Goal: Information Seeking & Learning: Learn about a topic

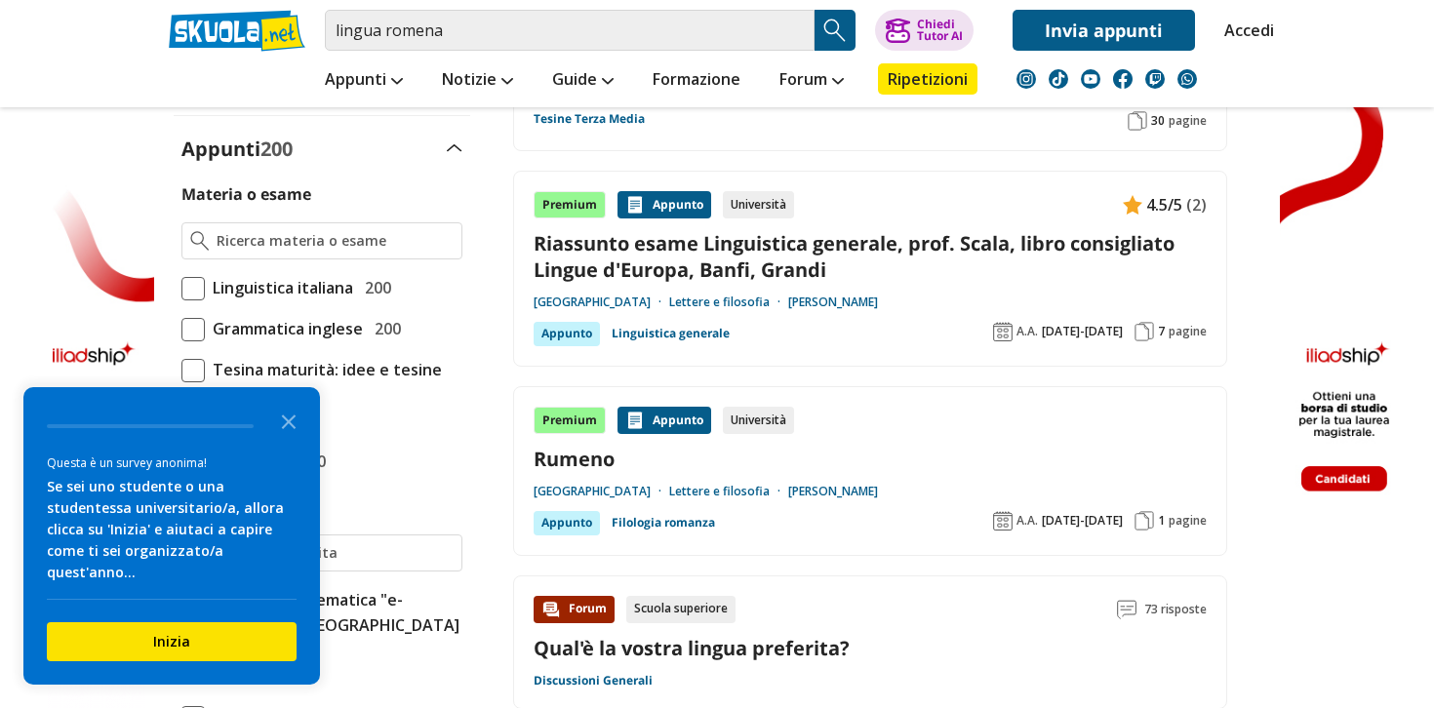
scroll to position [456, 0]
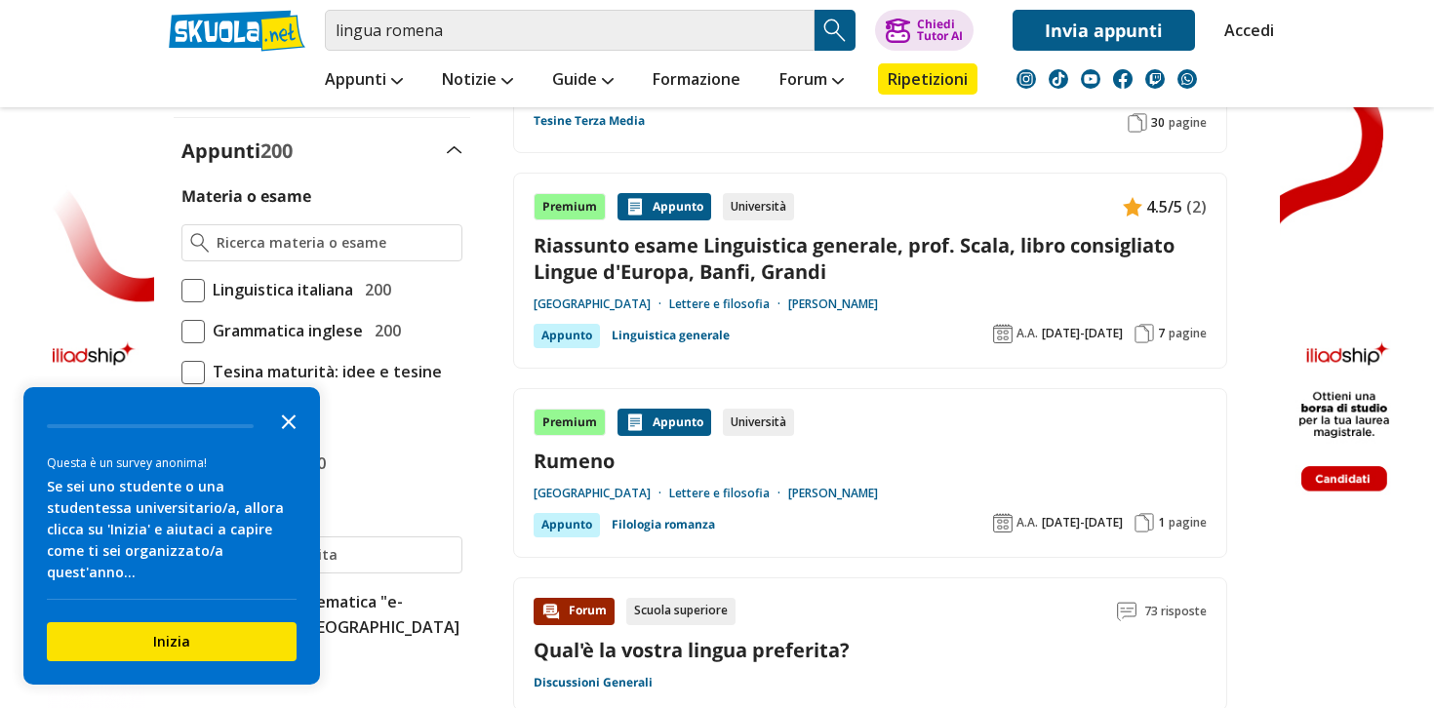
click at [287, 439] on icon "Close the survey" at bounding box center [288, 420] width 39 height 39
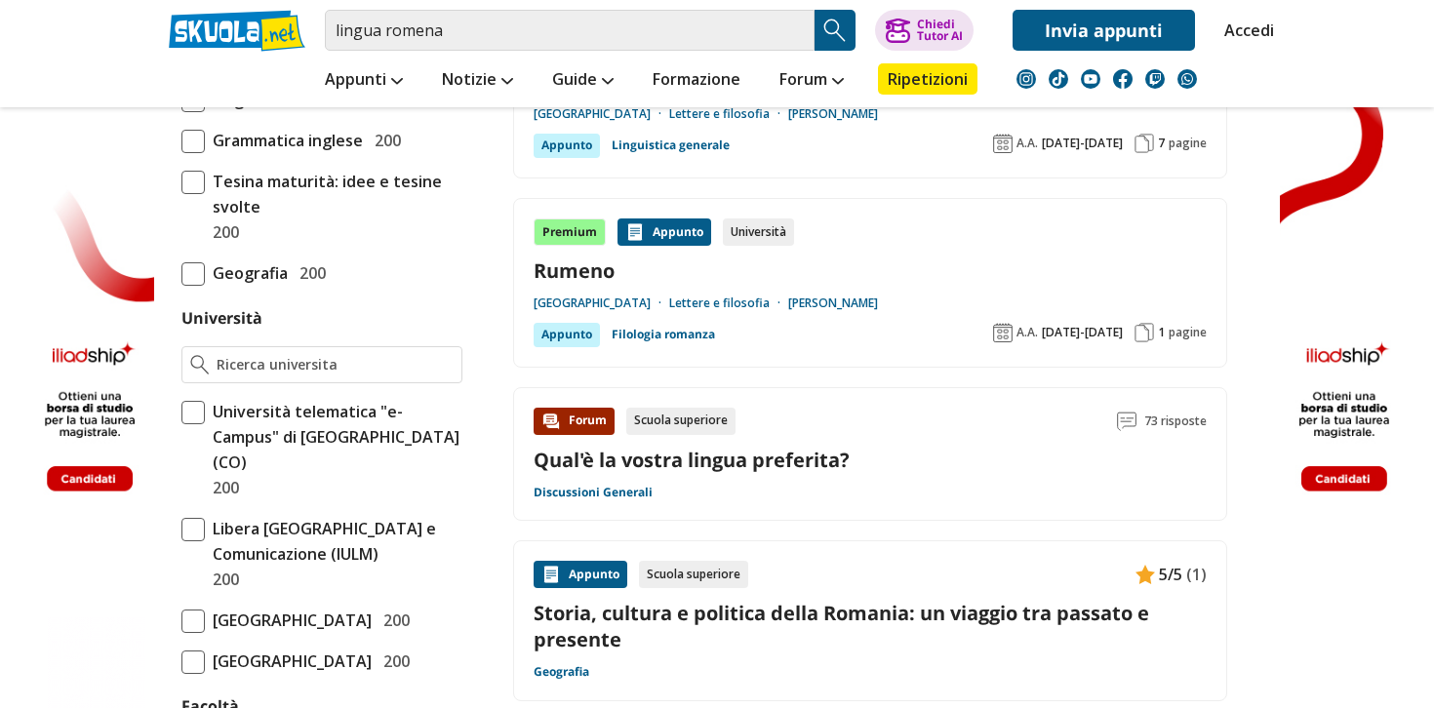
scroll to position [699, 0]
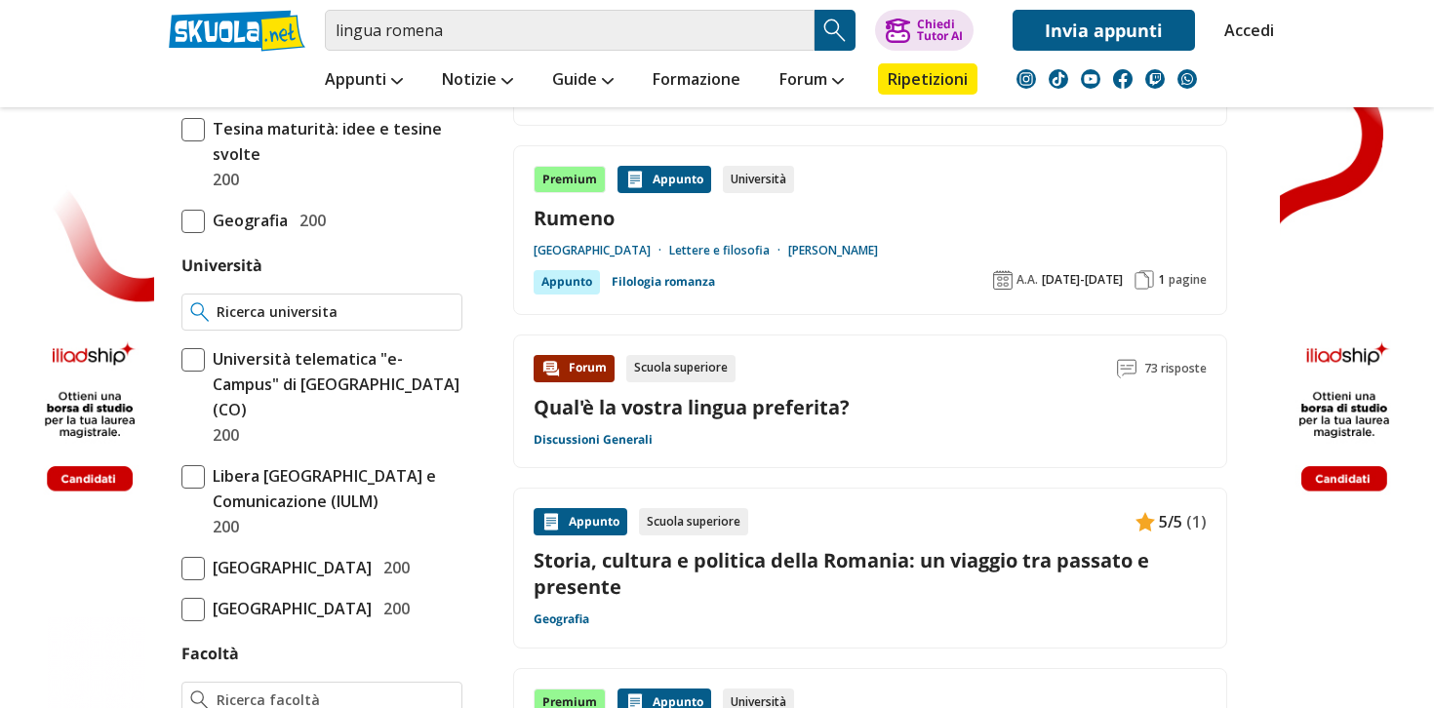
click at [333, 309] on input "Università" at bounding box center [335, 313] width 237 height 20
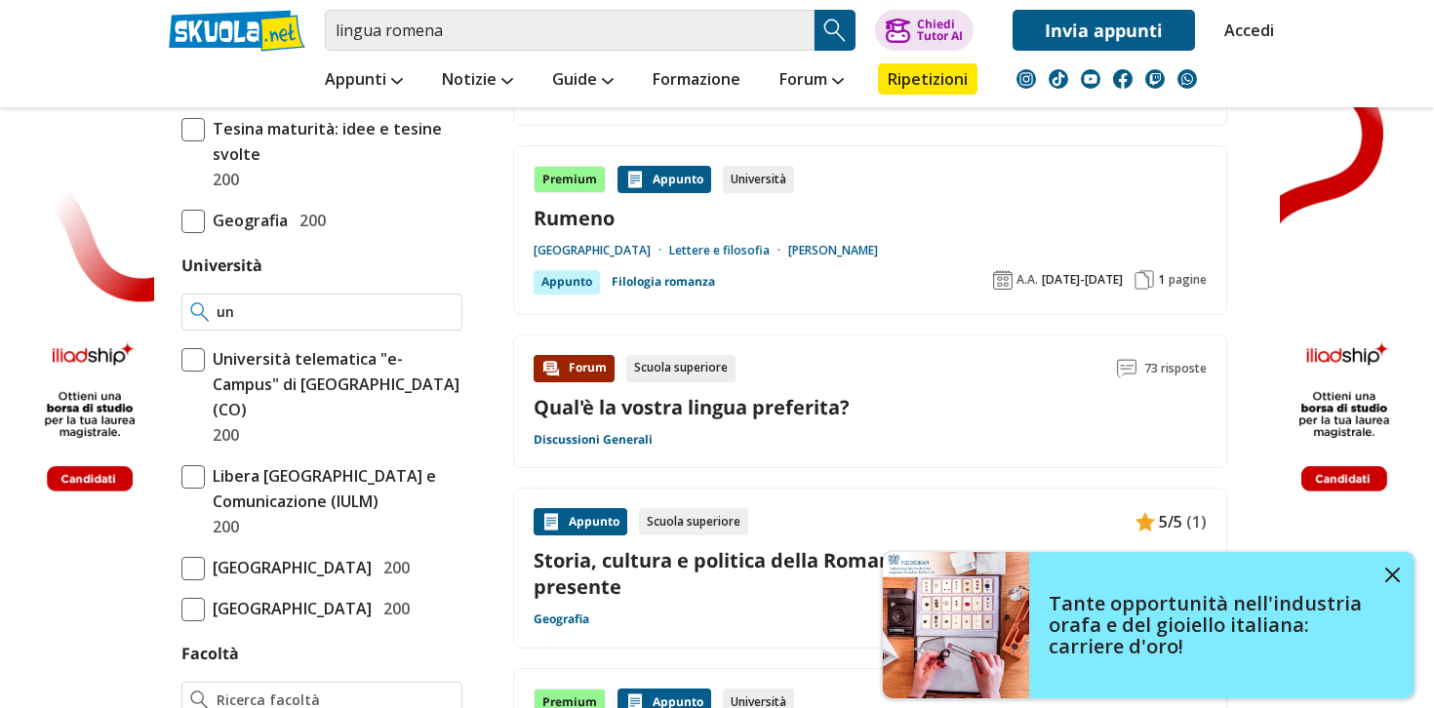
type input "u"
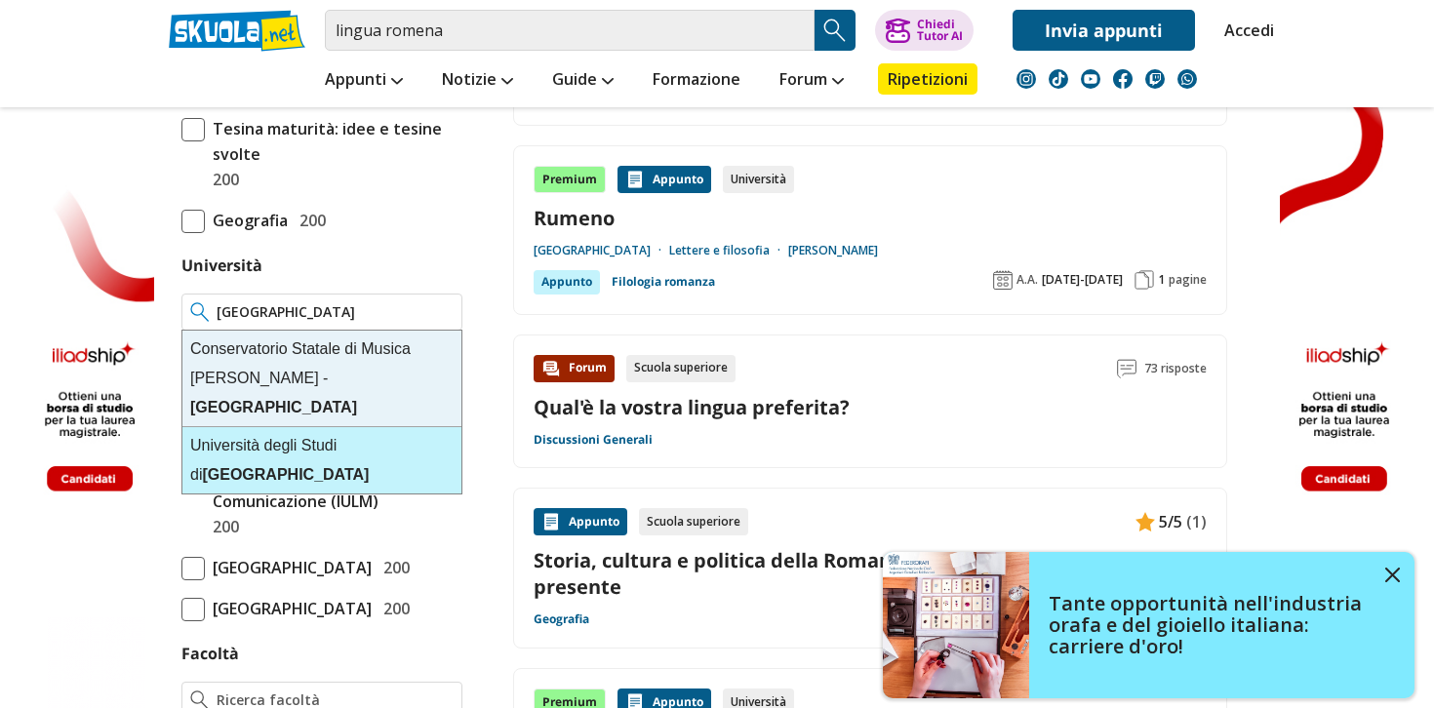
click at [357, 427] on div "Università degli Studi di Padova" at bounding box center [321, 460] width 279 height 66
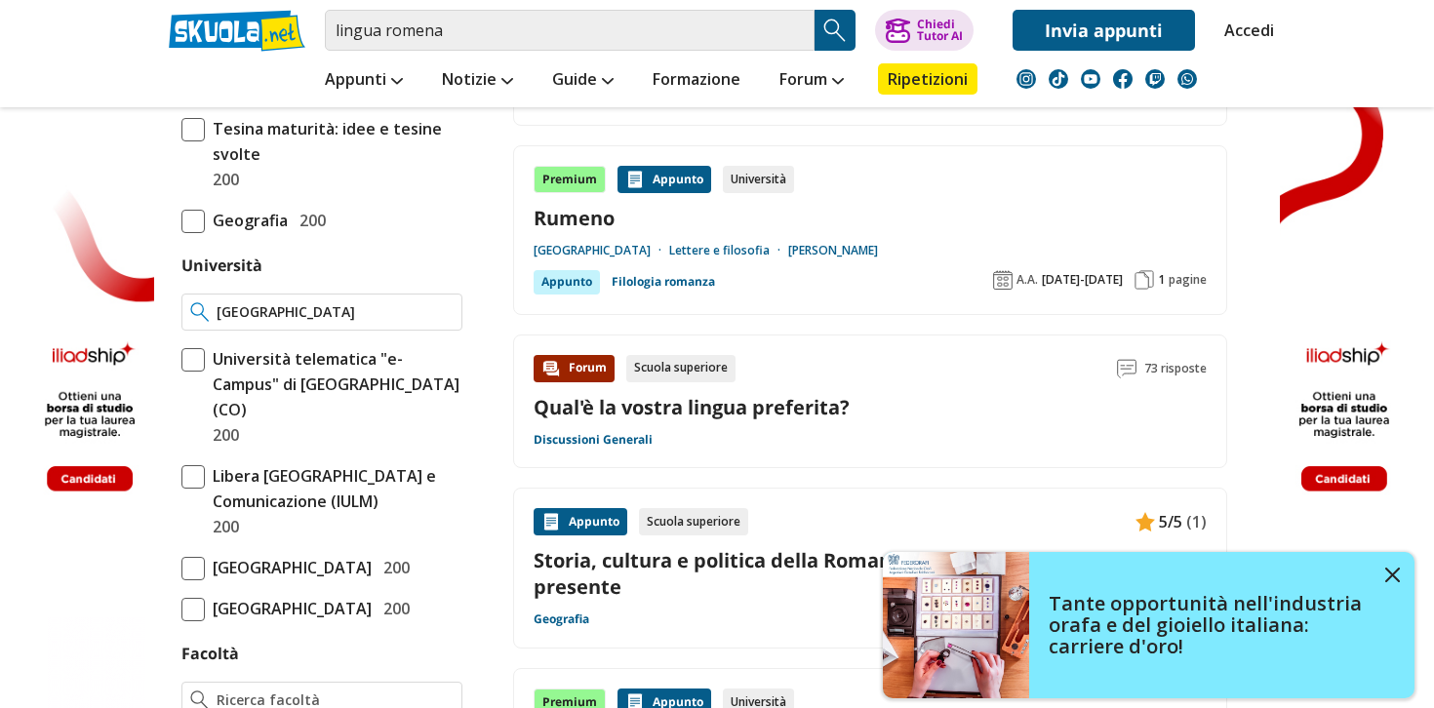
type input "[GEOGRAPHIC_DATA]"
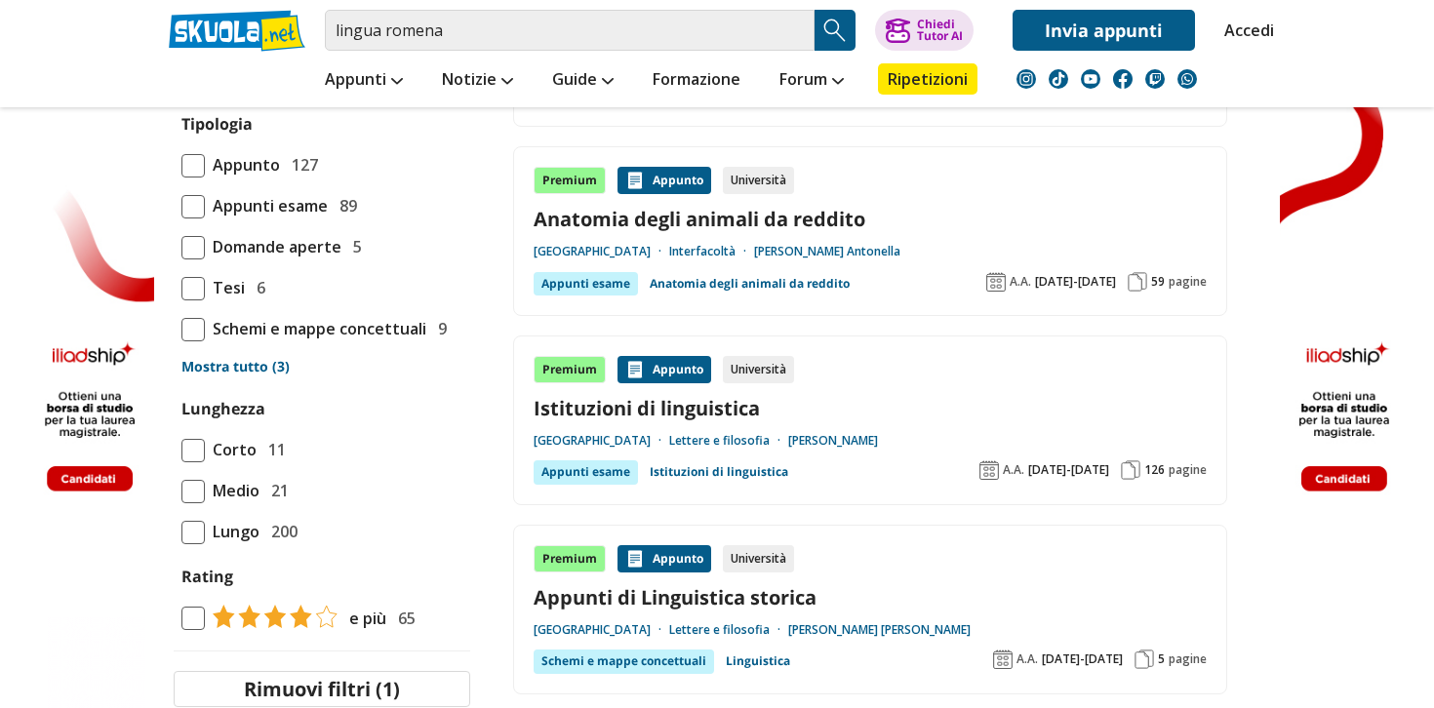
scroll to position [1575, 0]
click at [761, 394] on link "Istituzioni di linguistica" at bounding box center [870, 407] width 673 height 26
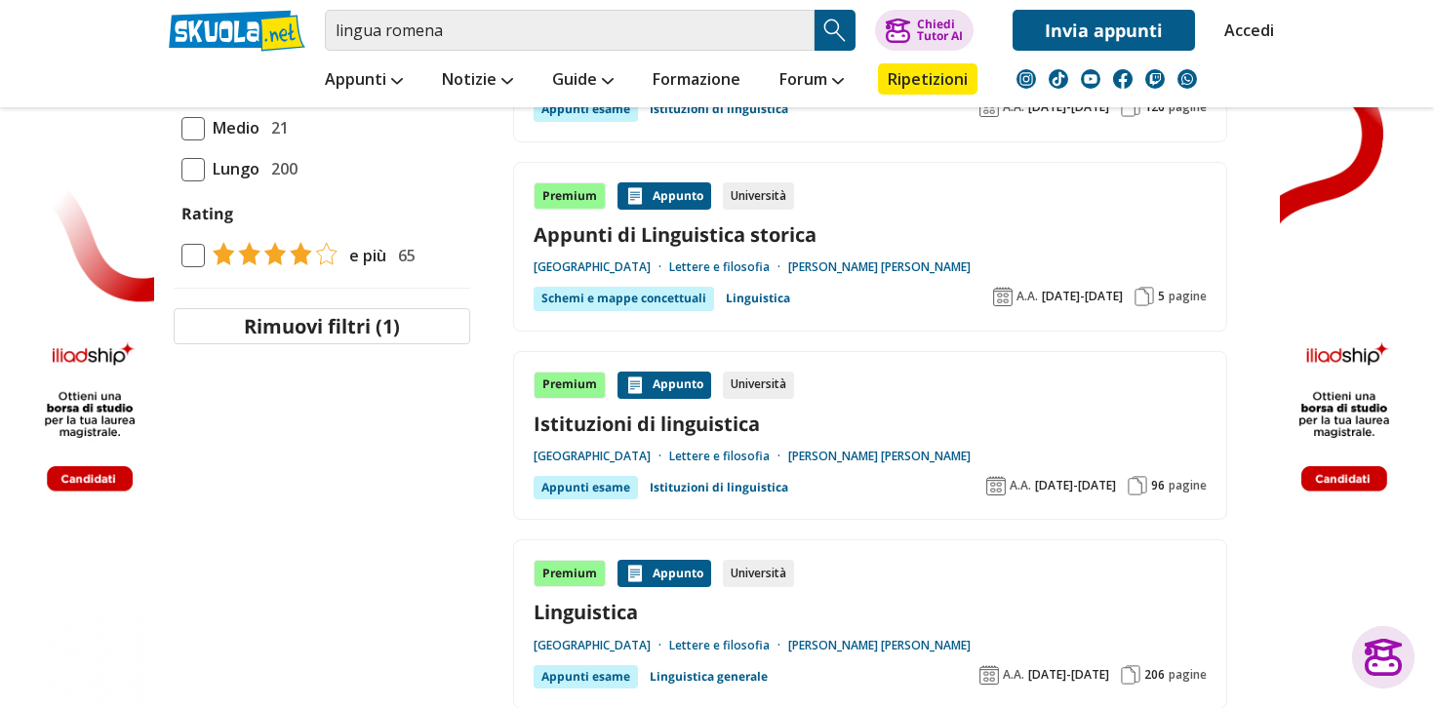
scroll to position [1961, 0]
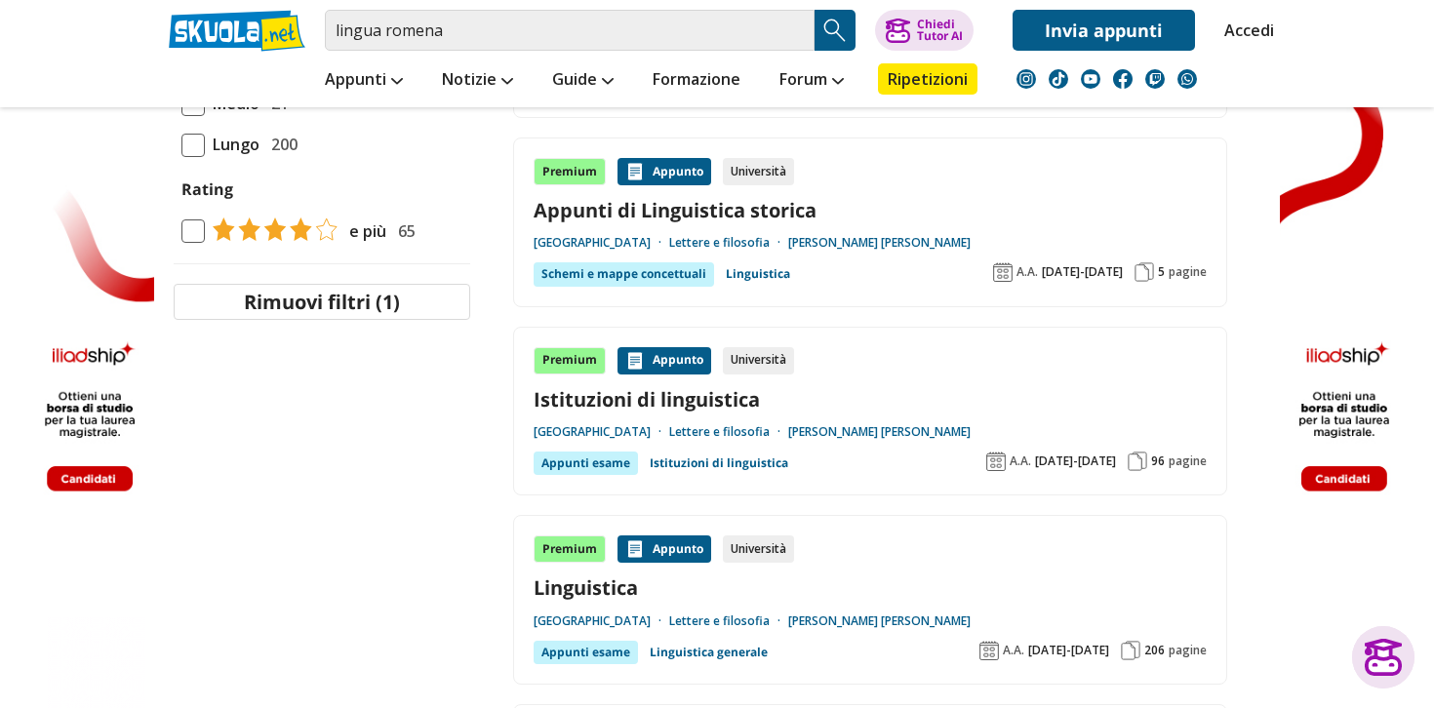
click at [821, 385] on div "Premium Appunto Università Istituzioni di linguistica Università degli Studi di…" at bounding box center [870, 411] width 673 height 129
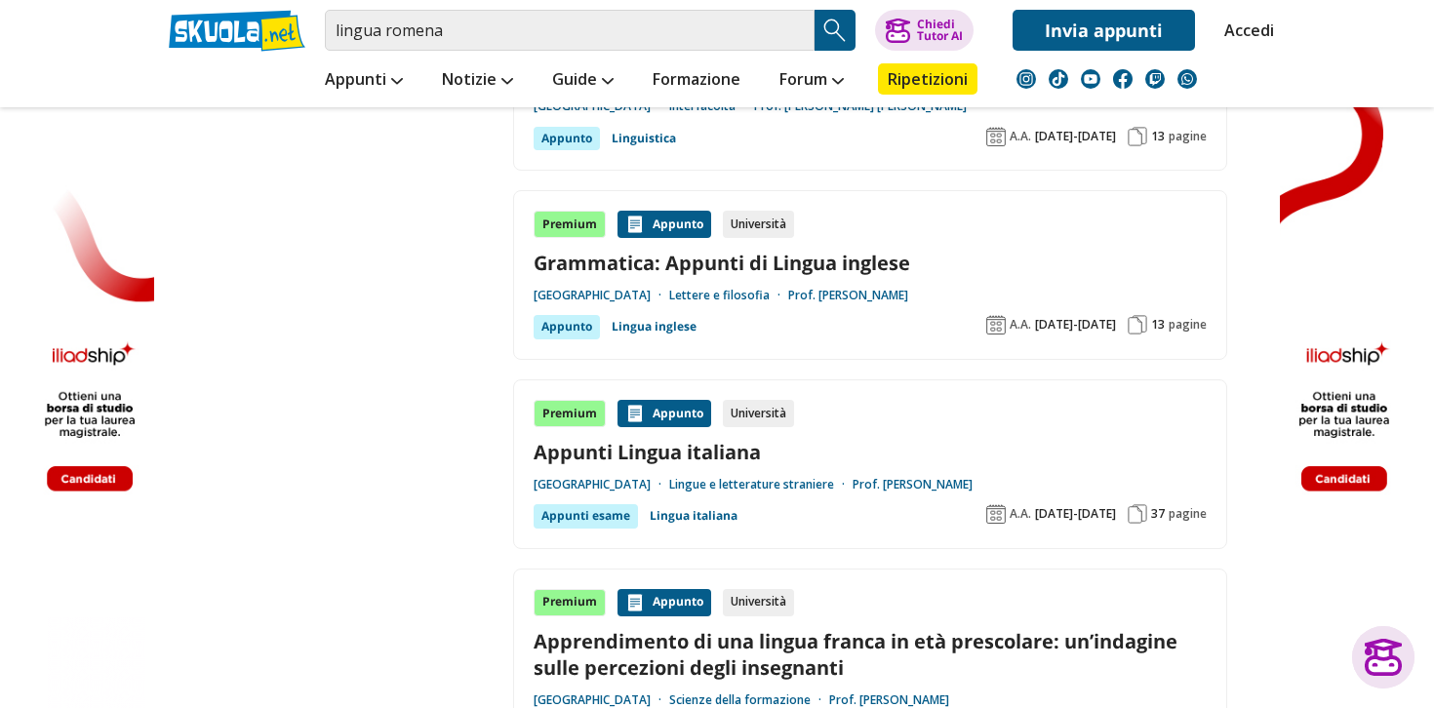
scroll to position [3098, 0]
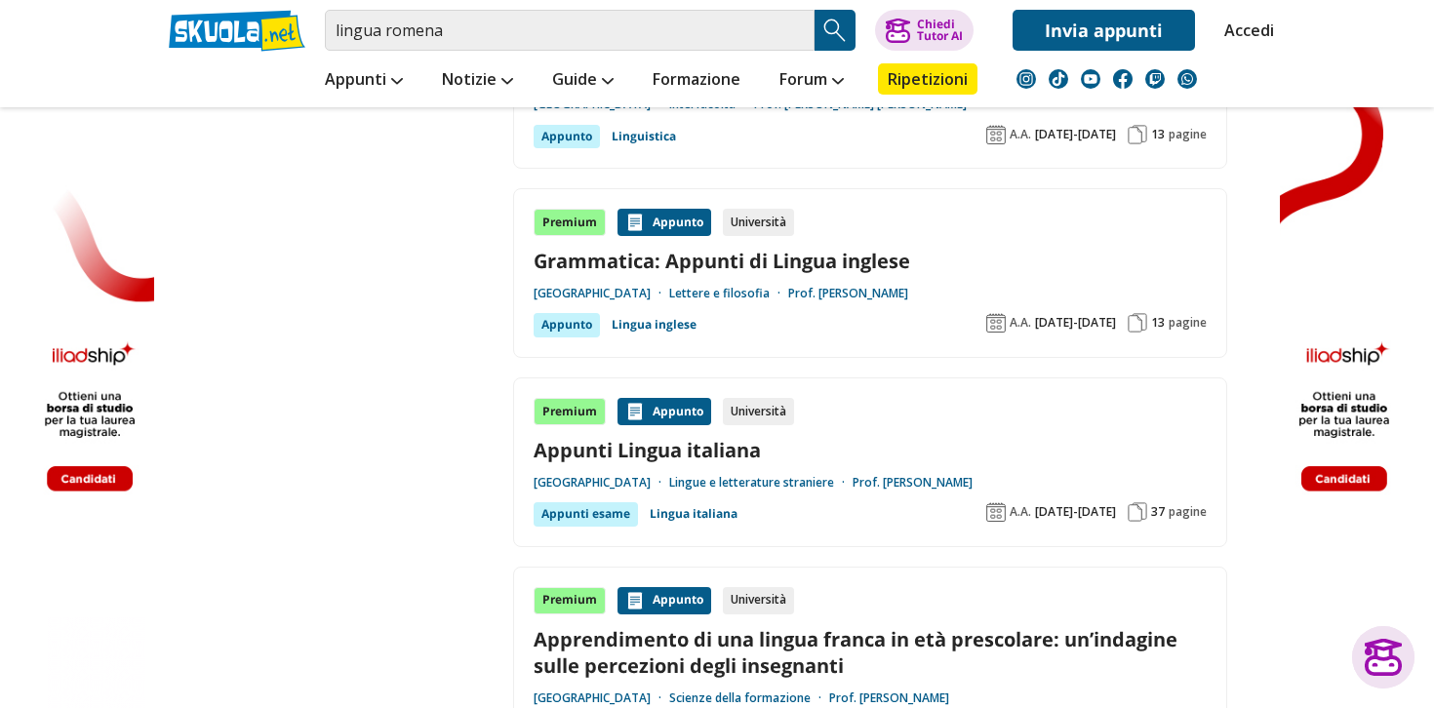
click at [825, 437] on link "Appunti Lingua italiana" at bounding box center [870, 450] width 673 height 26
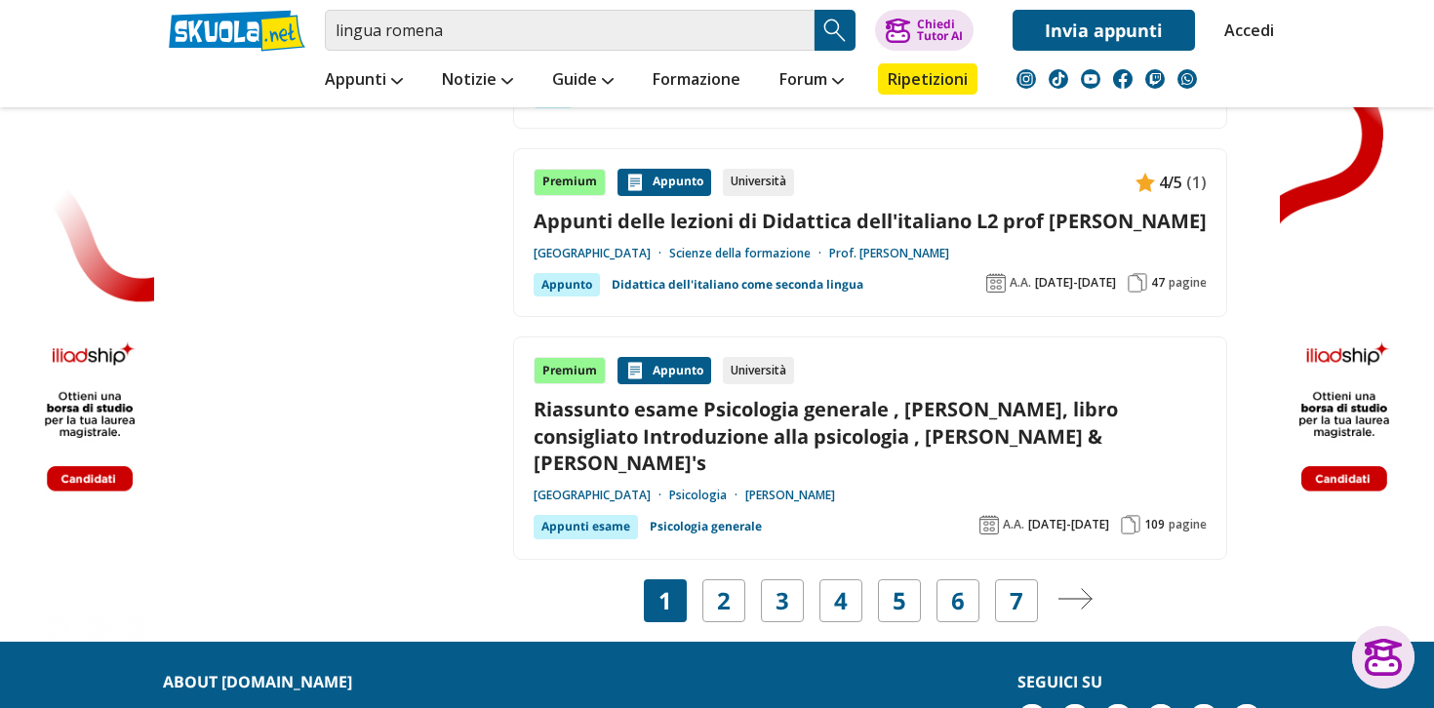
scroll to position [3737, 0]
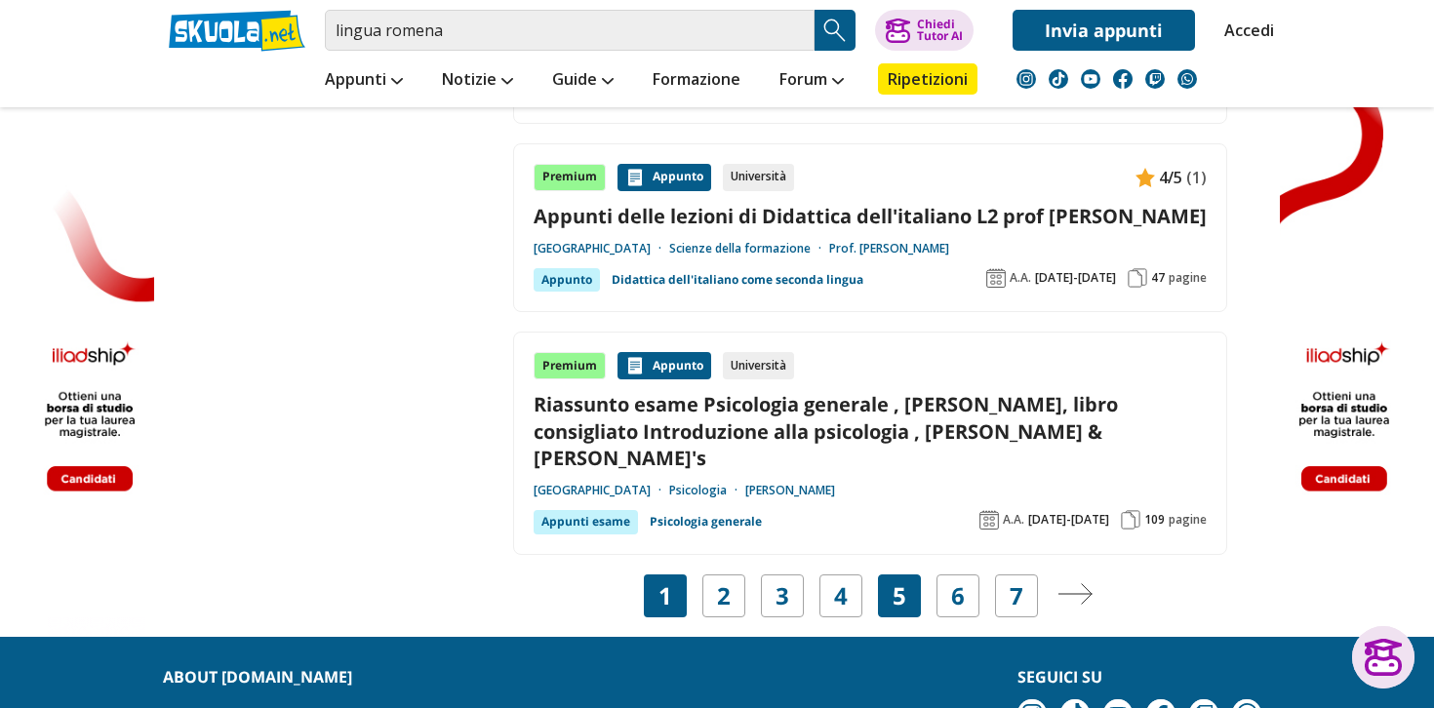
click at [907, 575] on div "5" at bounding box center [899, 596] width 43 height 43
click at [902, 583] on link "5" at bounding box center [900, 596] width 14 height 27
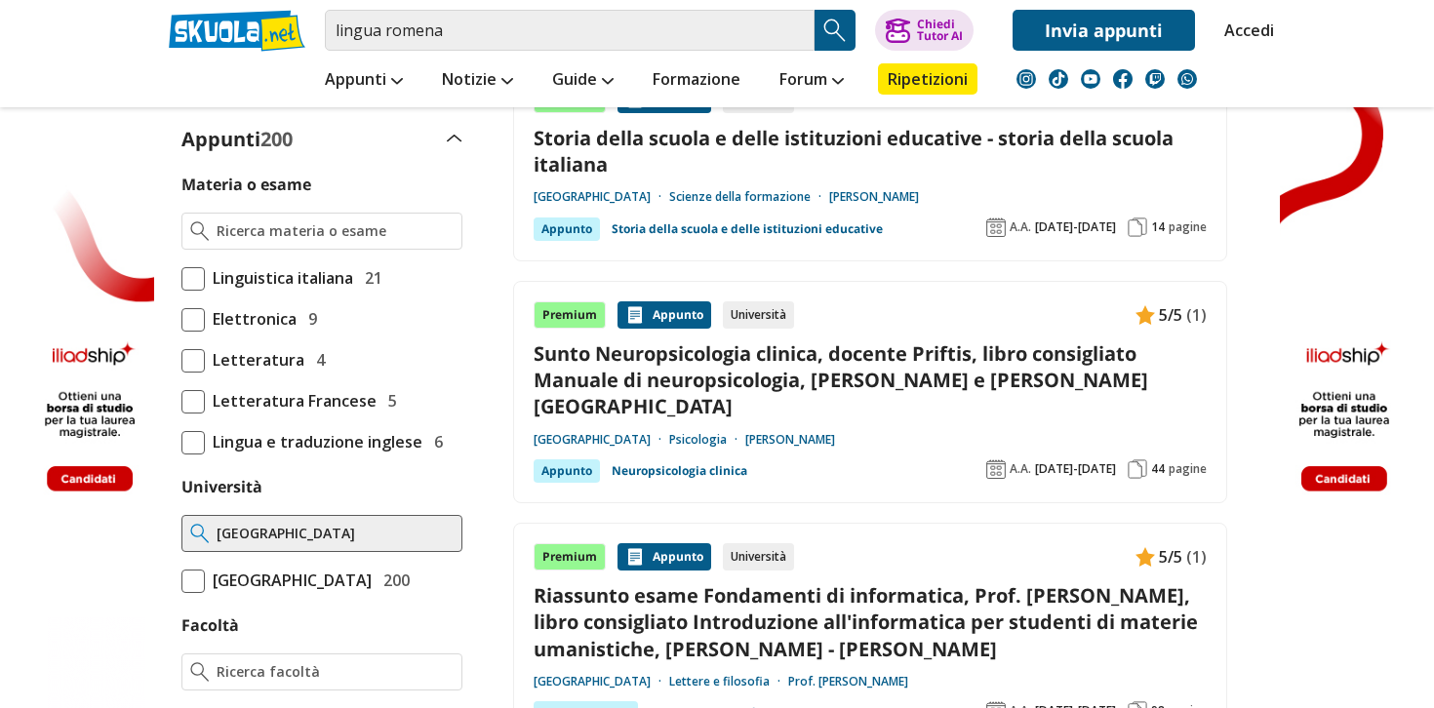
scroll to position [712, 0]
click at [358, 235] on input "Materia o esame" at bounding box center [335, 231] width 237 height 20
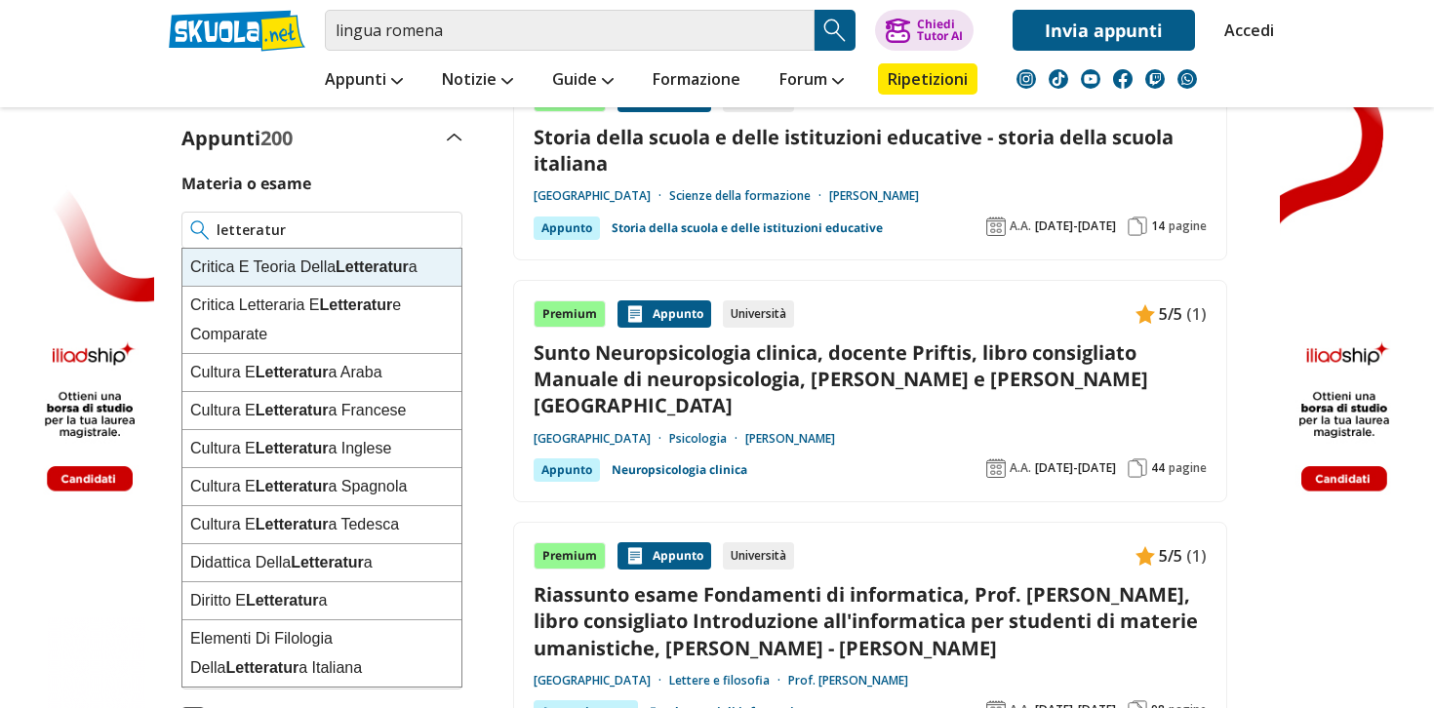
type input "letteratur"
click at [122, 631] on img at bounding box center [72, 357] width 144 height 714
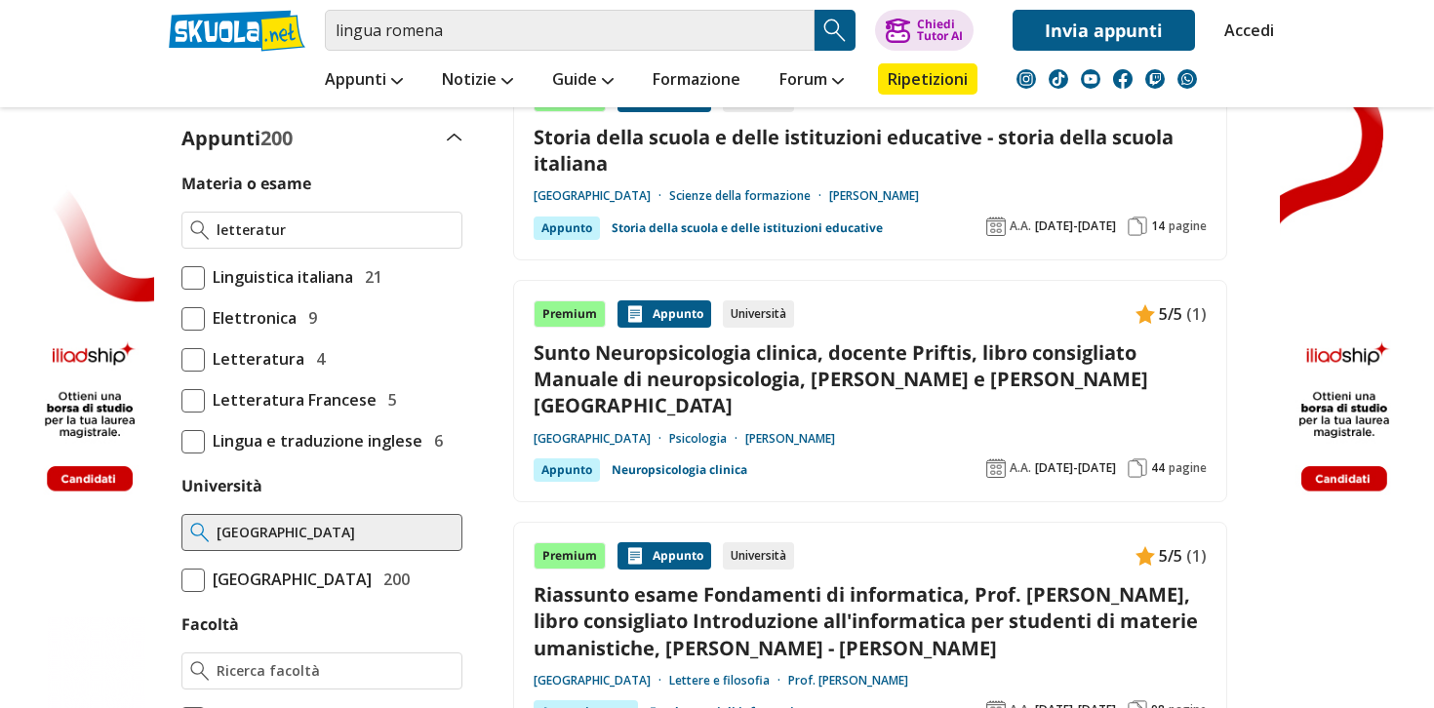
click at [200, 587] on span at bounding box center [193, 580] width 23 height 23
click at [182, 580] on input "Università degli Studi di Padova 200" at bounding box center [182, 580] width 0 height 0
click at [303, 224] on input "letteratur" at bounding box center [335, 231] width 237 height 20
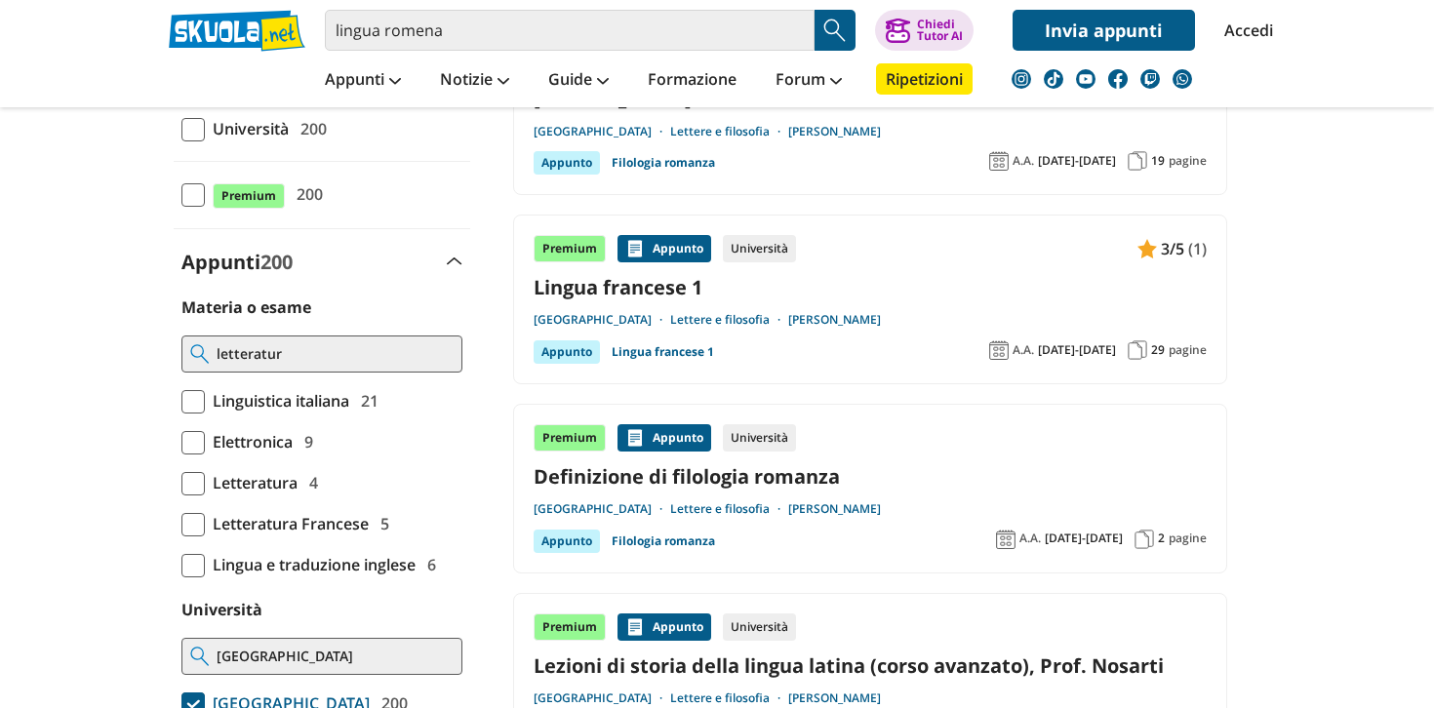
scroll to position [400, 0]
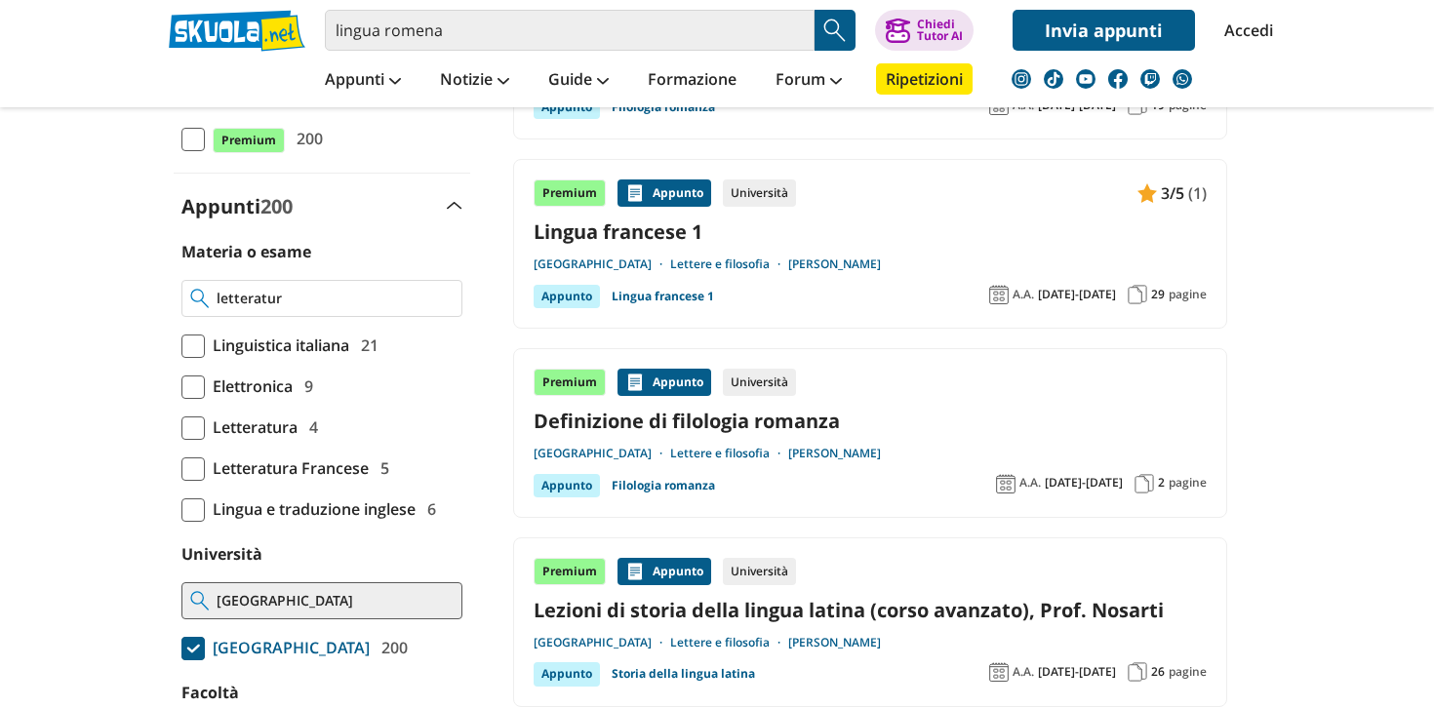
click at [311, 309] on div "letteratur" at bounding box center [322, 298] width 281 height 37
click at [315, 300] on input "letteratur" at bounding box center [335, 299] width 237 height 20
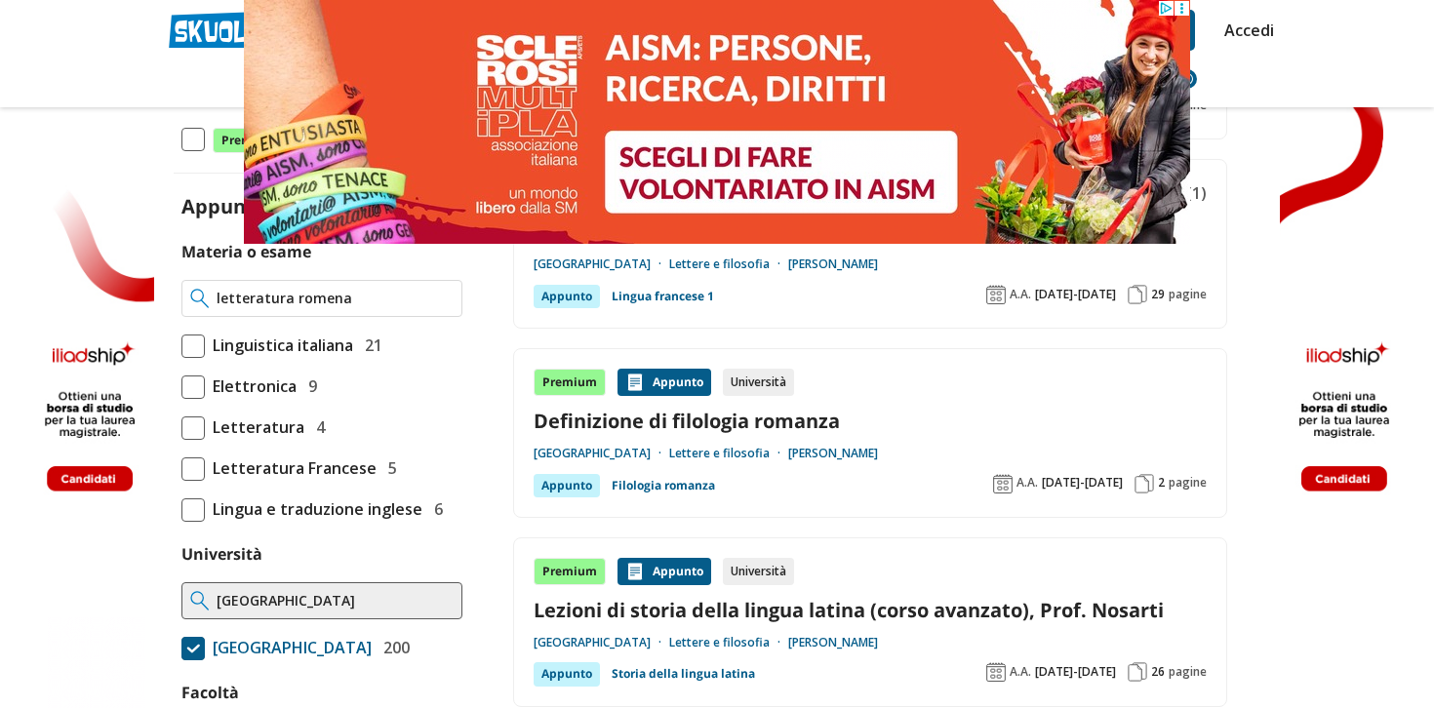
click at [310, 300] on input "letteratura romena" at bounding box center [335, 299] width 237 height 20
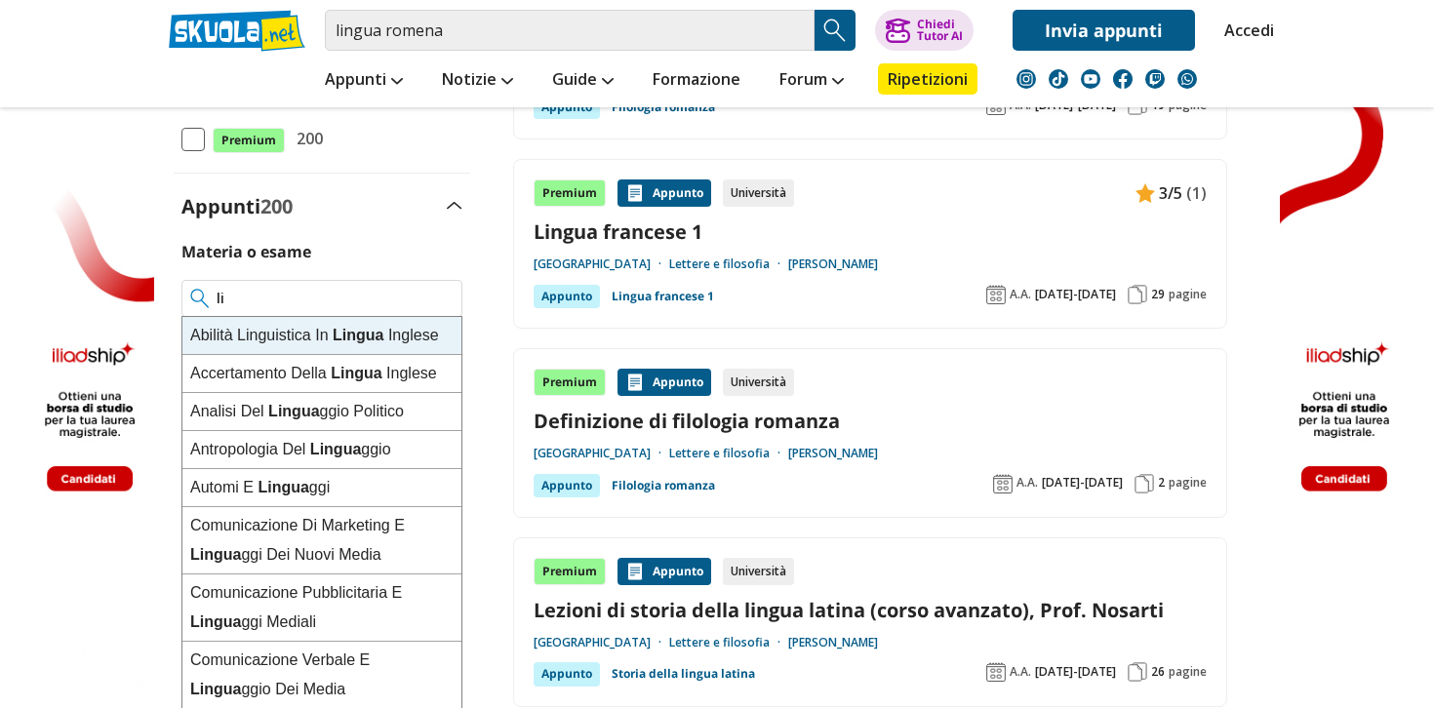
type input "l"
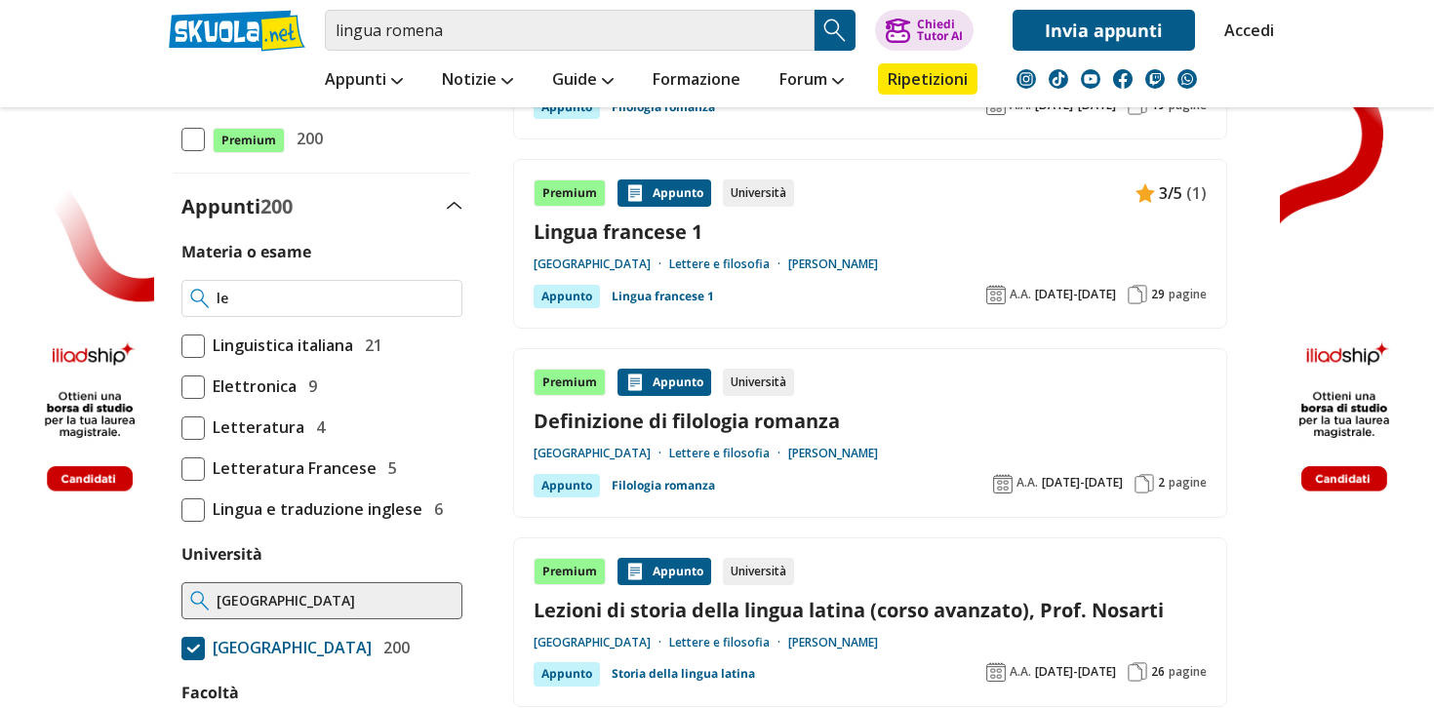
type input "l"
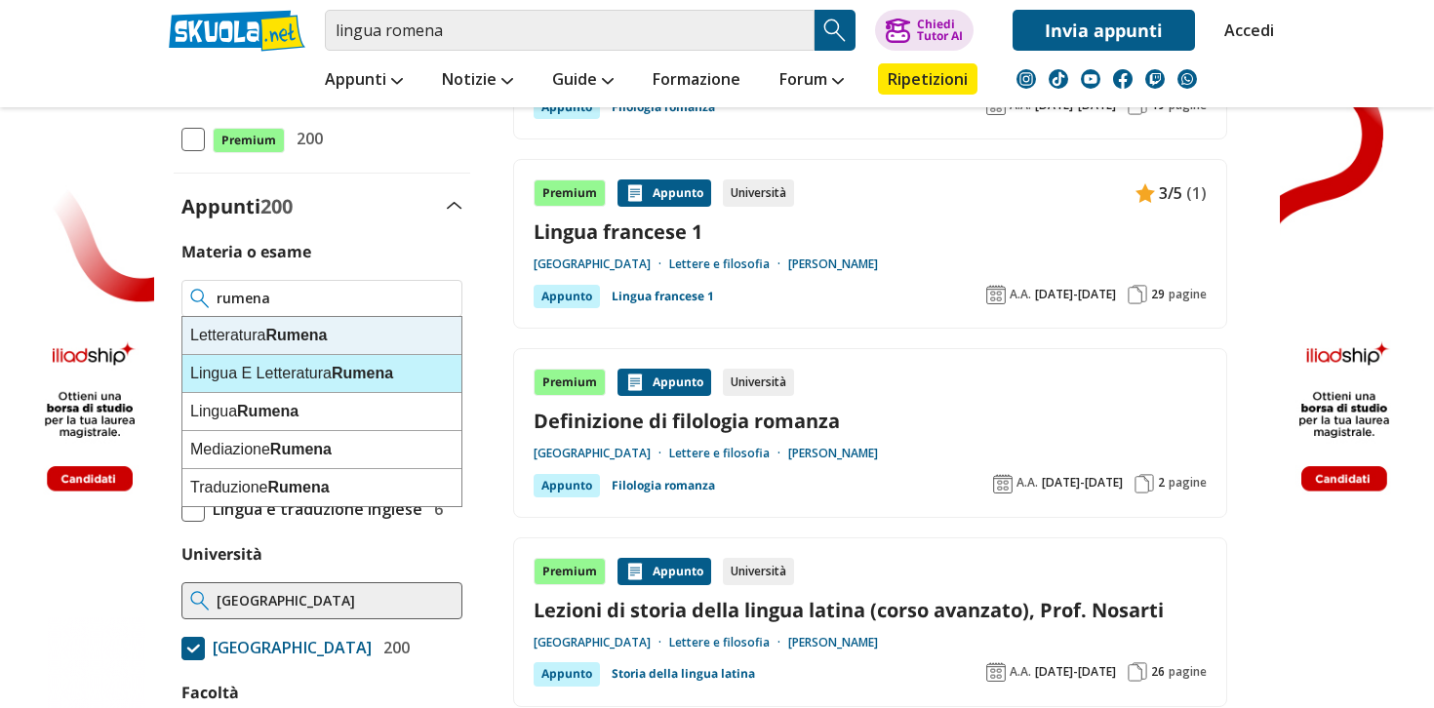
click at [316, 362] on div "Lingua E Letteratura Rumena" at bounding box center [321, 374] width 279 height 38
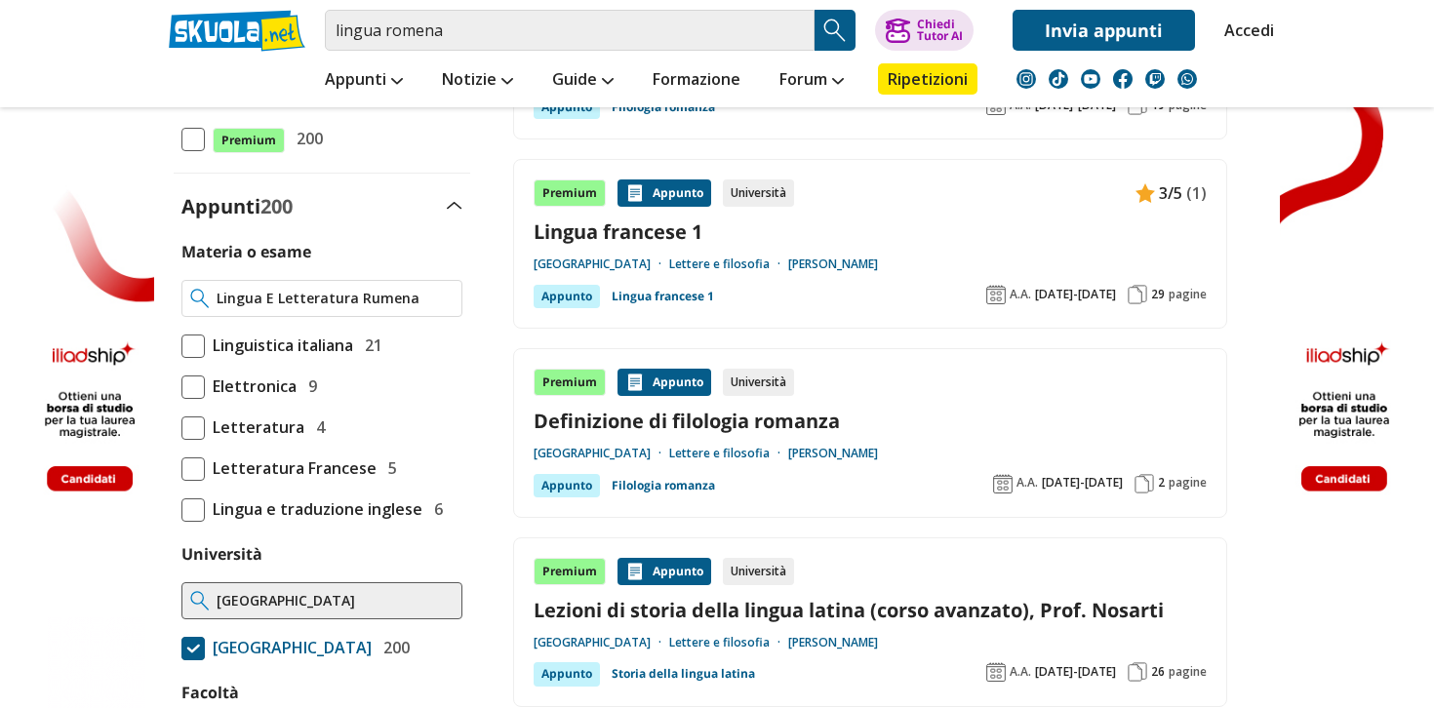
type input "Lingua E Letteratura Rumena"
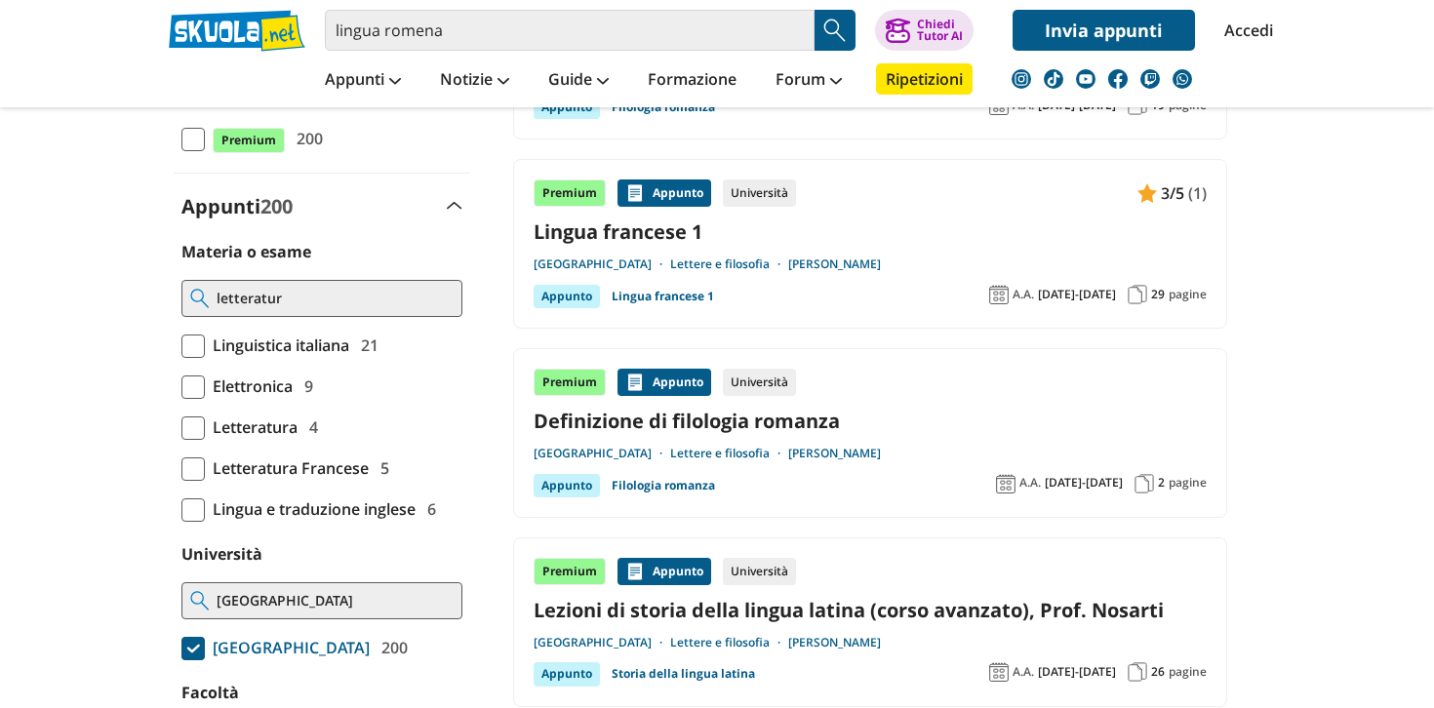
click at [289, 309] on div "letteratur" at bounding box center [322, 298] width 281 height 37
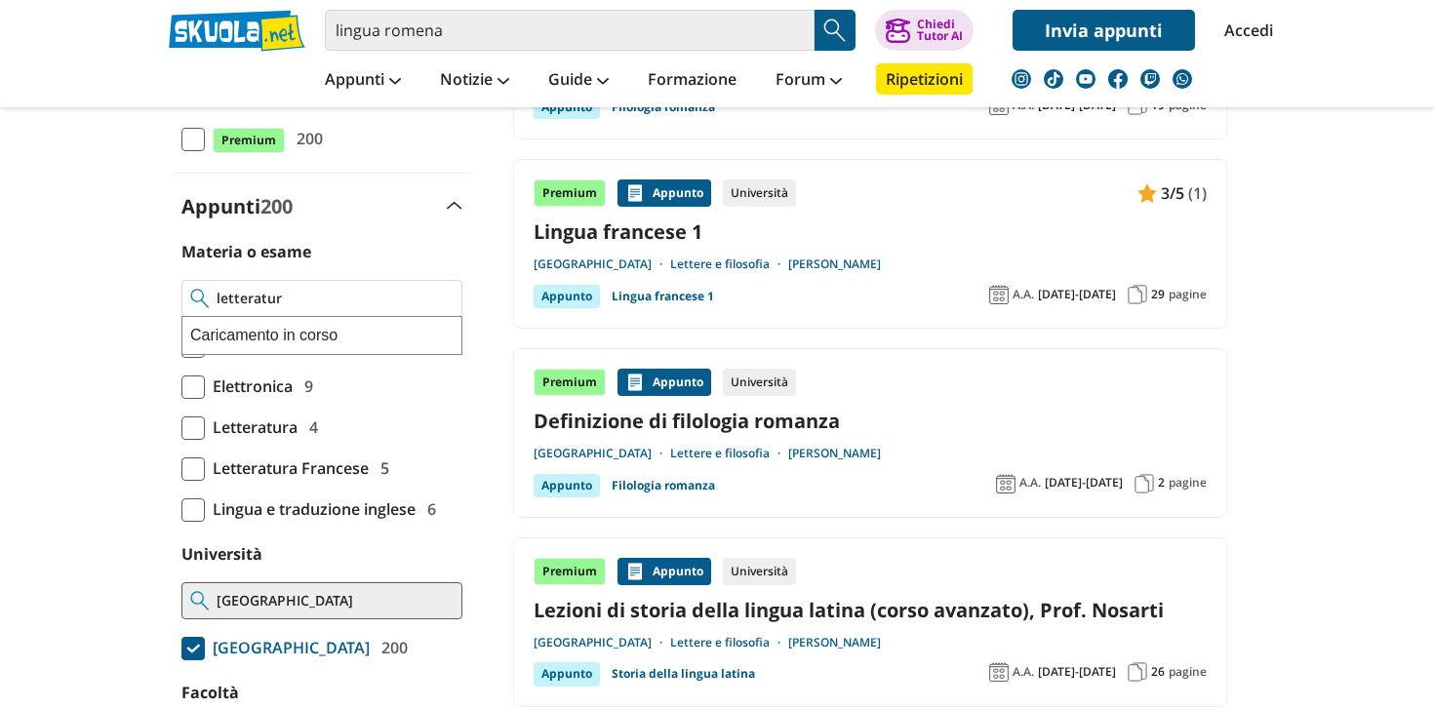
click at [289, 303] on input "letteratur" at bounding box center [335, 299] width 237 height 20
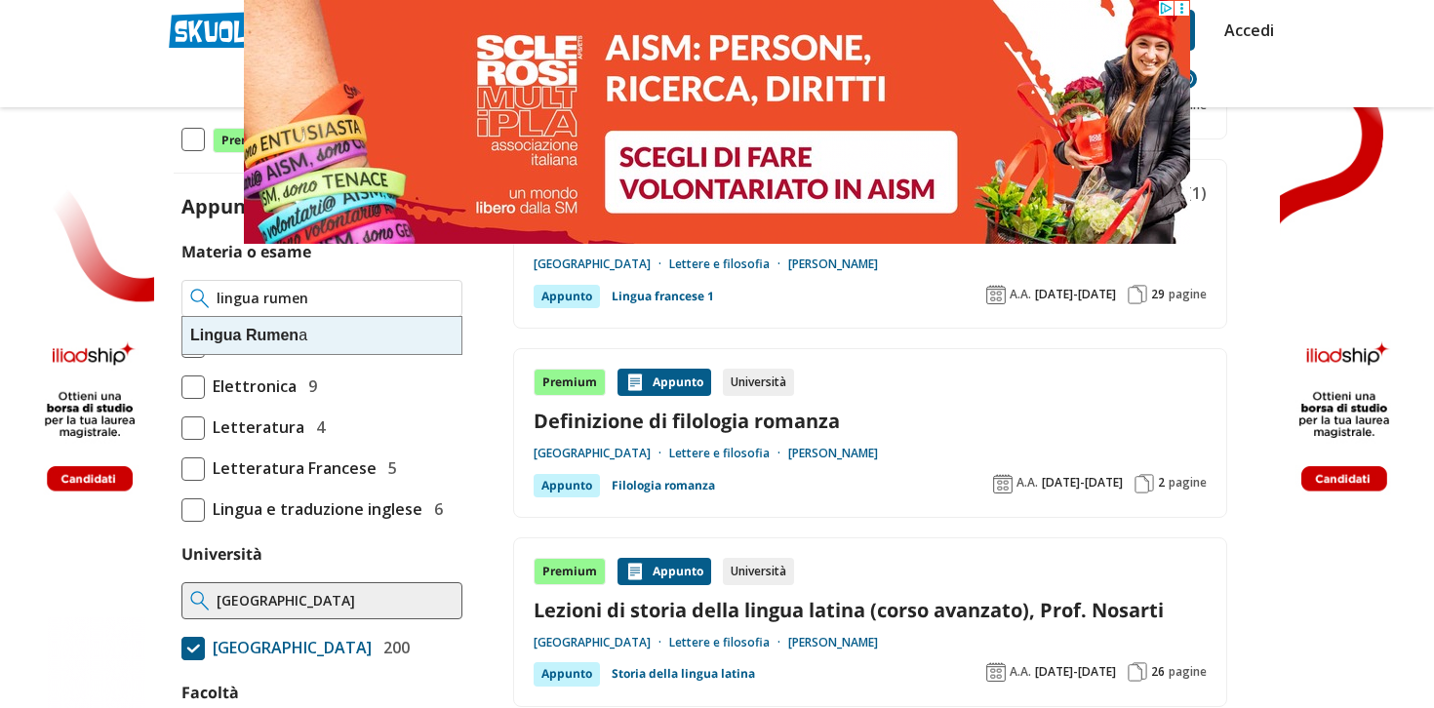
click at [306, 343] on div "Lingua Rumen a" at bounding box center [321, 335] width 279 height 37
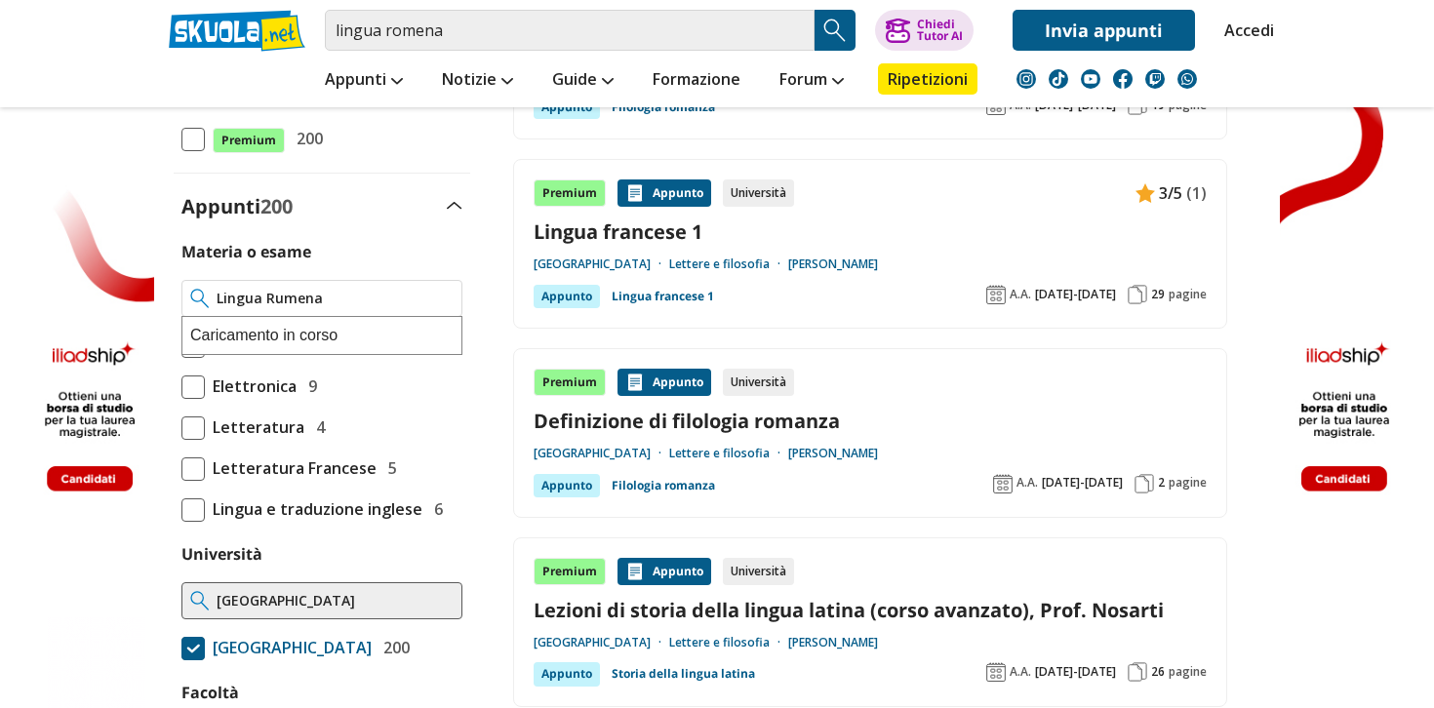
click at [292, 289] on input "Lingua Rumena" at bounding box center [335, 299] width 237 height 20
click at [292, 302] on input "Lingua Rumena" at bounding box center [335, 299] width 237 height 20
click at [299, 340] on div "Lingua Russa" at bounding box center [321, 335] width 279 height 37
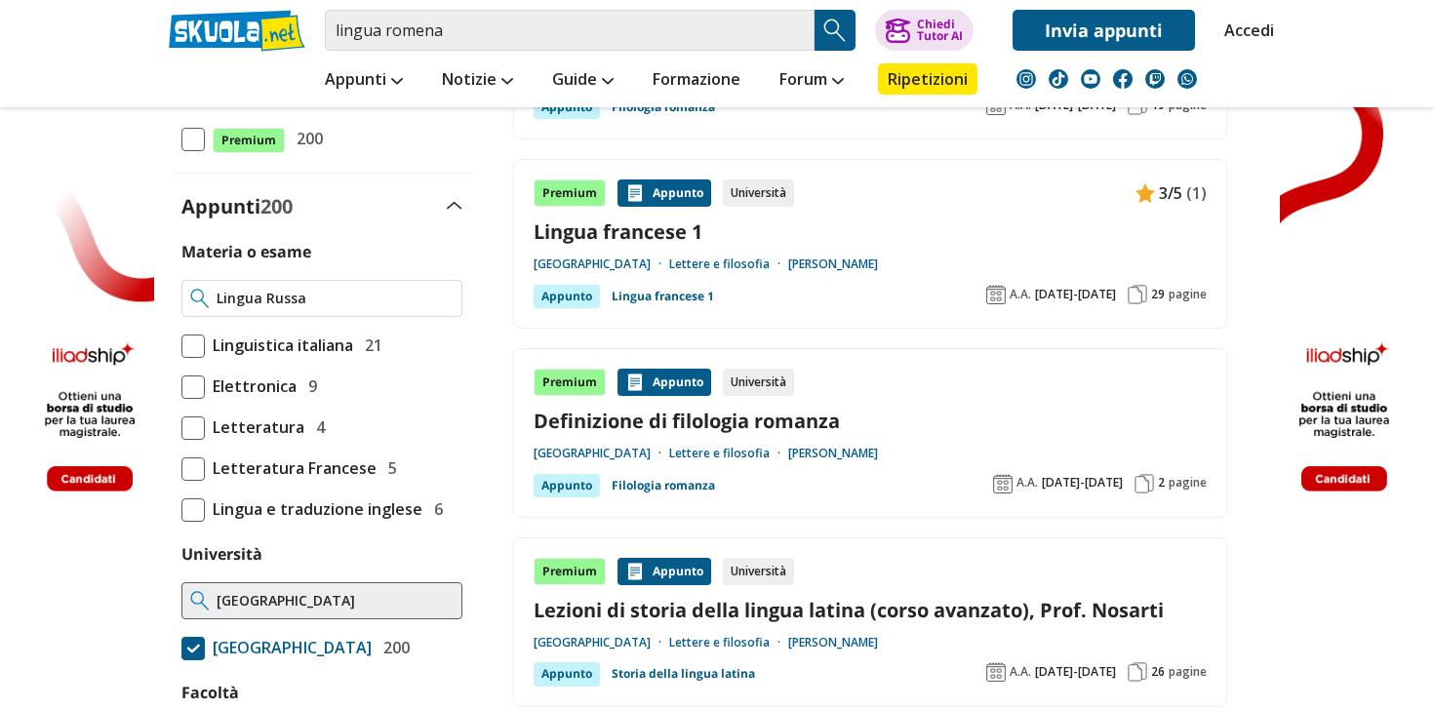
type input "Lingua Russa"
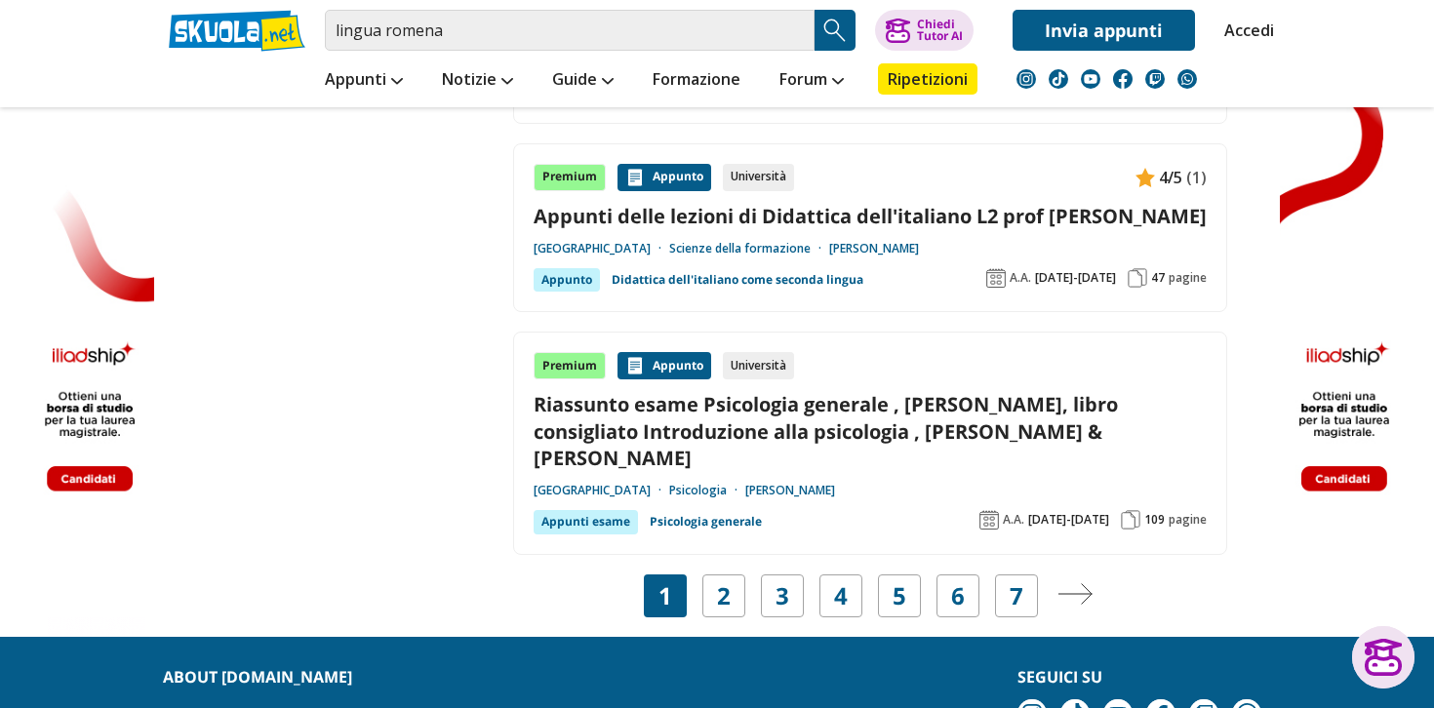
scroll to position [3744, 0]
